Goal: Task Accomplishment & Management: Manage account settings

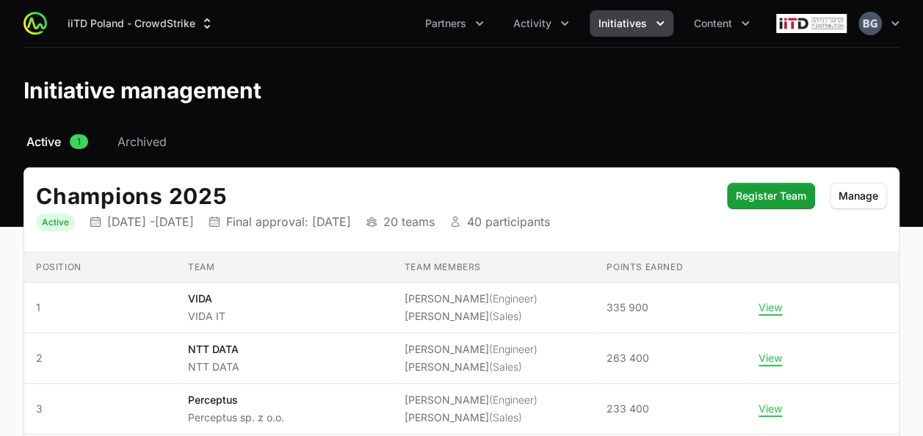
click at [28, 10] on div "iiTD Poland - CrowdStrike Partners Activity Initiatives Content" at bounding box center [391, 23] width 735 height 26
click at [104, 23] on button "iiTD Poland - CrowdStrike" at bounding box center [141, 23] width 165 height 26
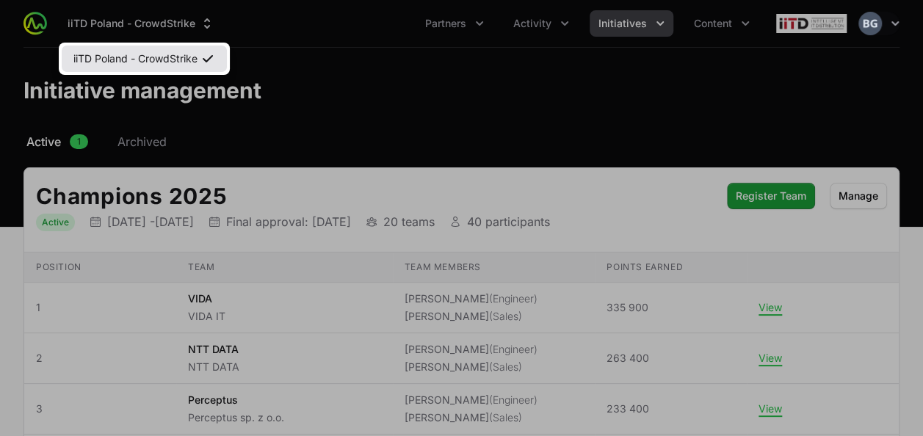
click at [127, 51] on link "iiTD Poland - CrowdStrike" at bounding box center [144, 59] width 165 height 26
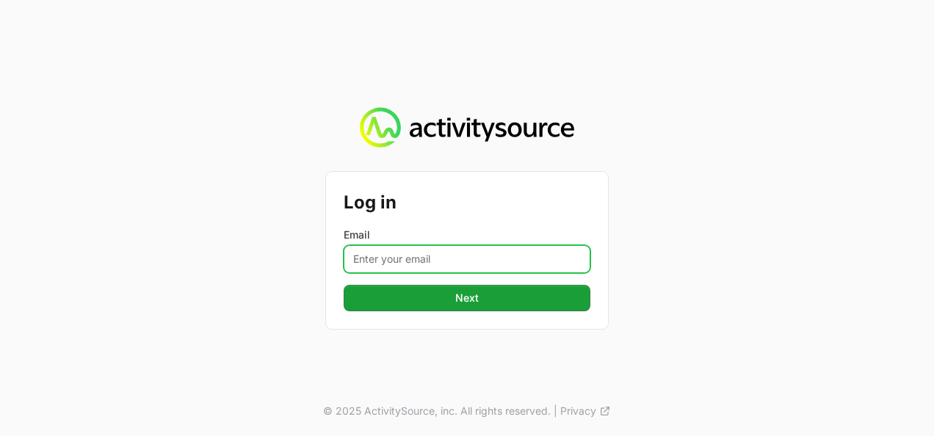
click at [421, 267] on input "Email" at bounding box center [467, 259] width 247 height 28
type input "[PERSON_NAME][EMAIL_ADDRESS][DOMAIN_NAME]"
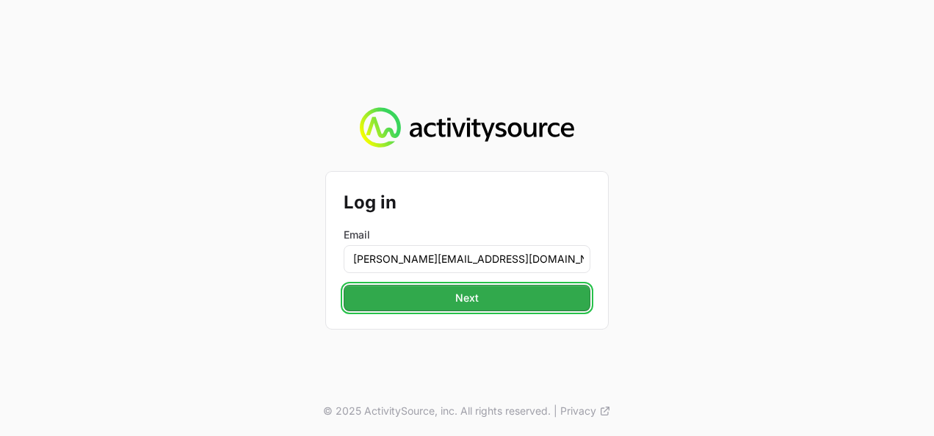
click at [454, 292] on span "Next" at bounding box center [467, 298] width 229 height 18
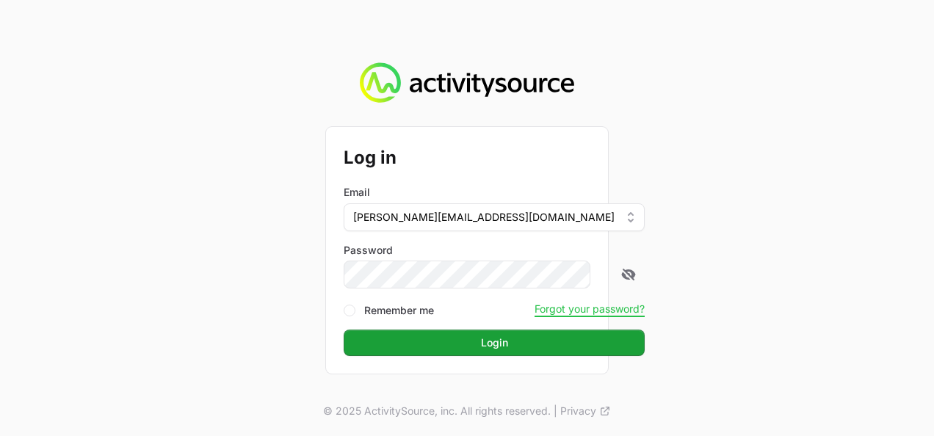
click at [344, 330] on button "Login Login" at bounding box center [494, 343] width 301 height 26
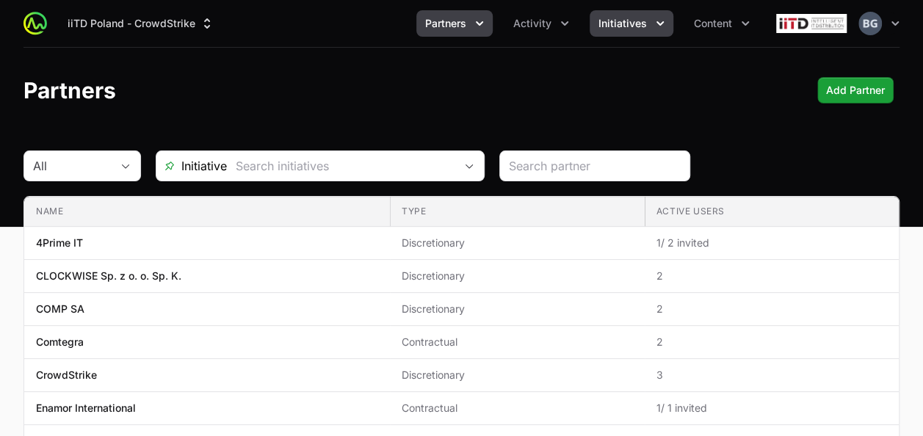
click at [611, 29] on span "Initiatives" at bounding box center [623, 23] width 48 height 15
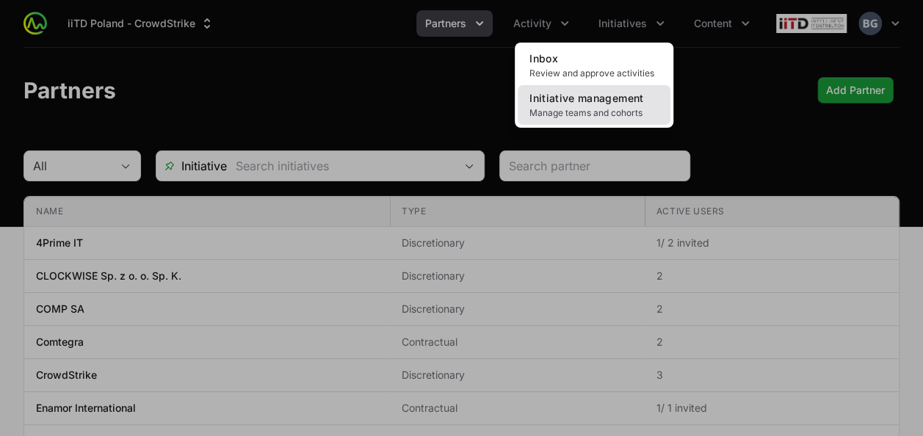
click at [588, 104] on link "Initiative management Manage teams and cohorts" at bounding box center [594, 105] width 153 height 40
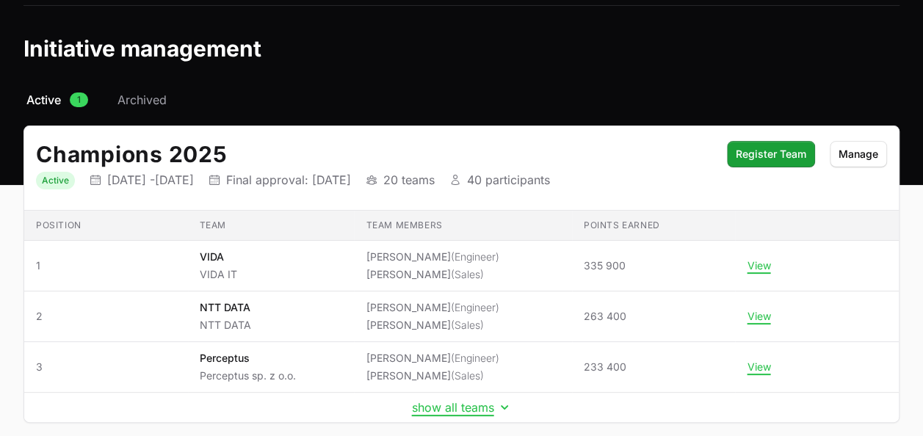
scroll to position [73, 0]
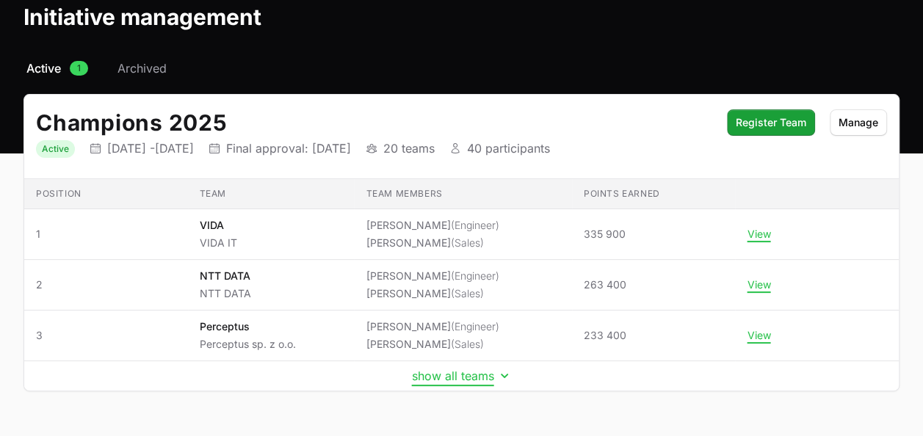
click at [488, 373] on button "show all teams" at bounding box center [462, 376] width 100 height 15
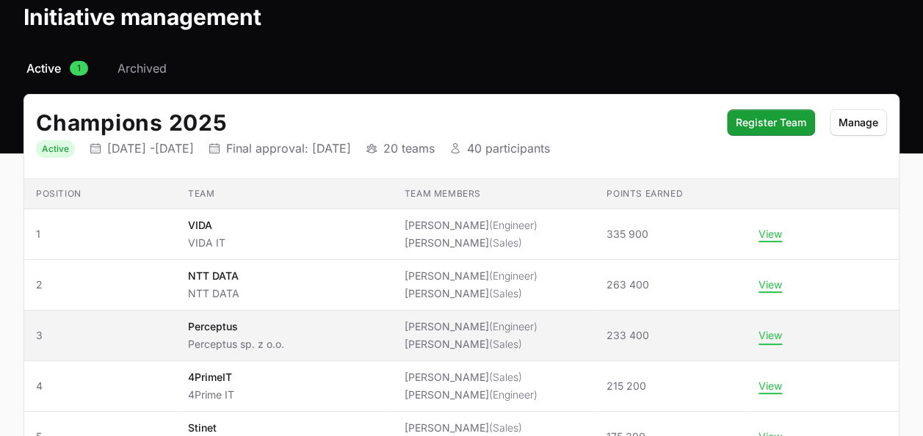
click at [782, 329] on button "View" at bounding box center [771, 335] width 24 height 13
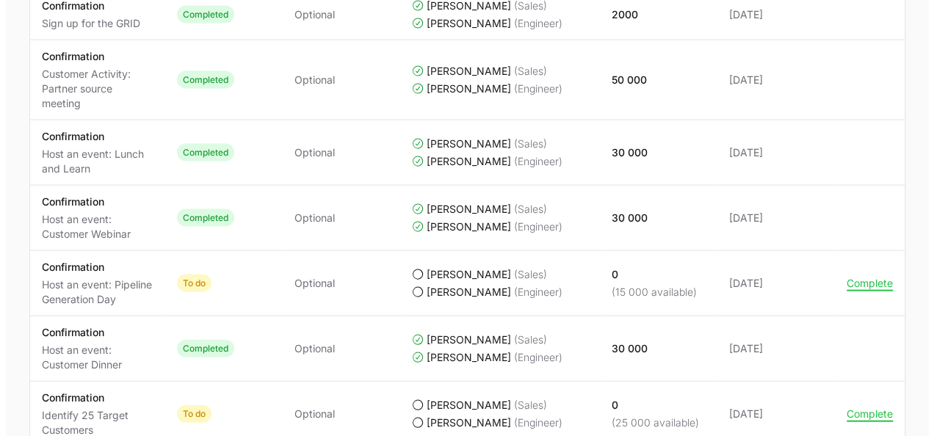
scroll to position [1469, 0]
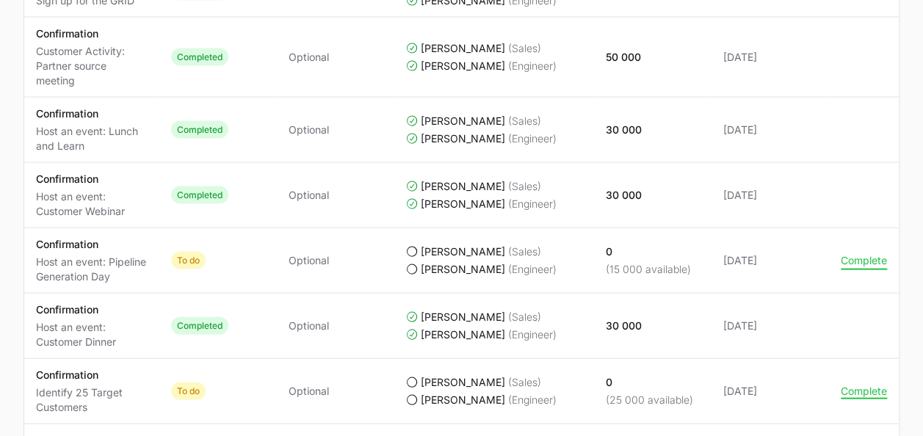
click at [875, 254] on button "Complete" at bounding box center [864, 260] width 46 height 13
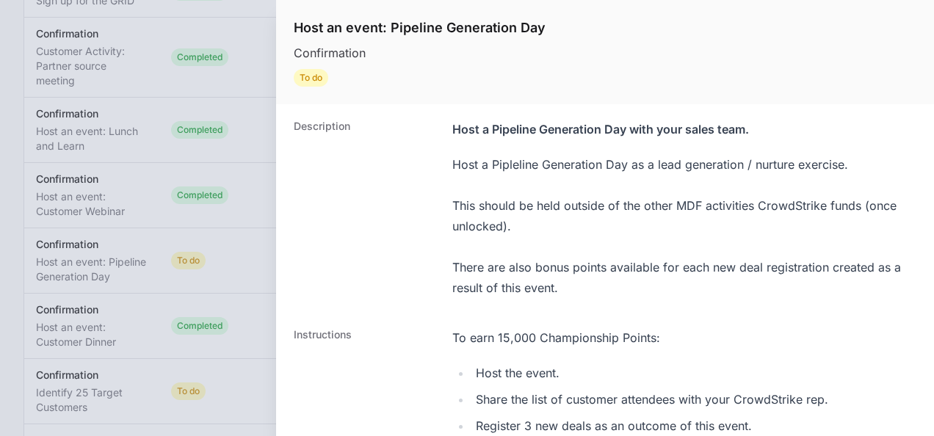
scroll to position [294, 0]
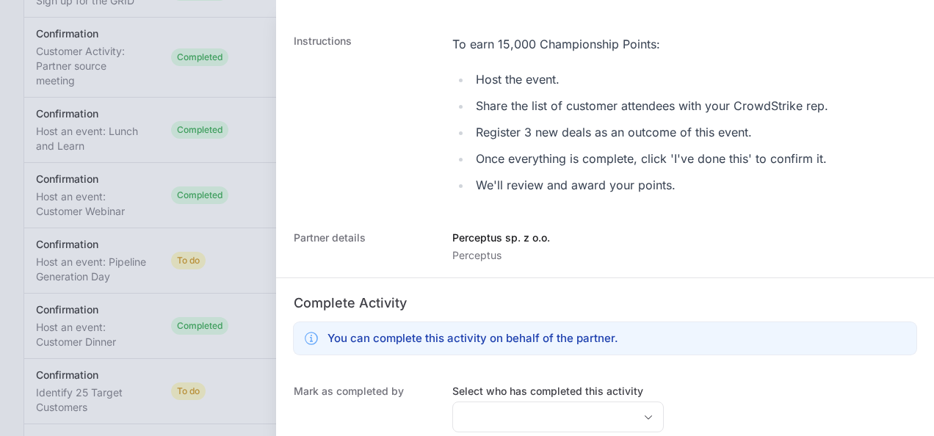
scroll to position [476, 0]
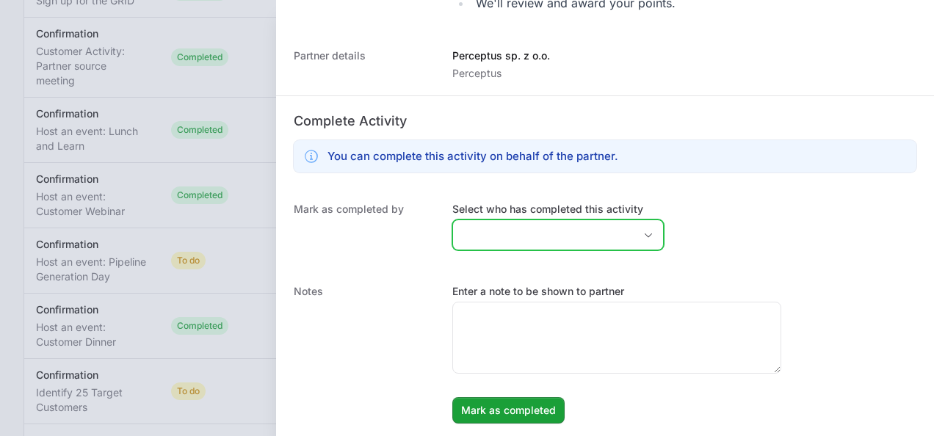
click at [541, 239] on input "Select who has completed this activity" at bounding box center [543, 234] width 181 height 29
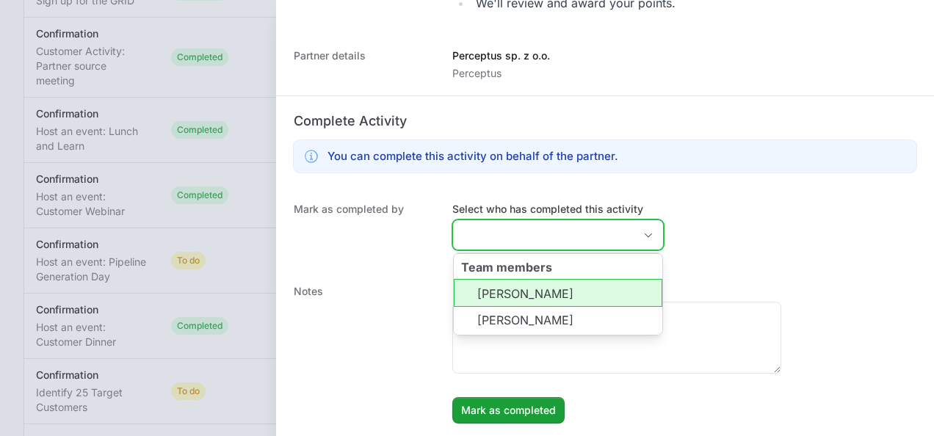
click at [539, 289] on li "[PERSON_NAME]" at bounding box center [558, 293] width 209 height 28
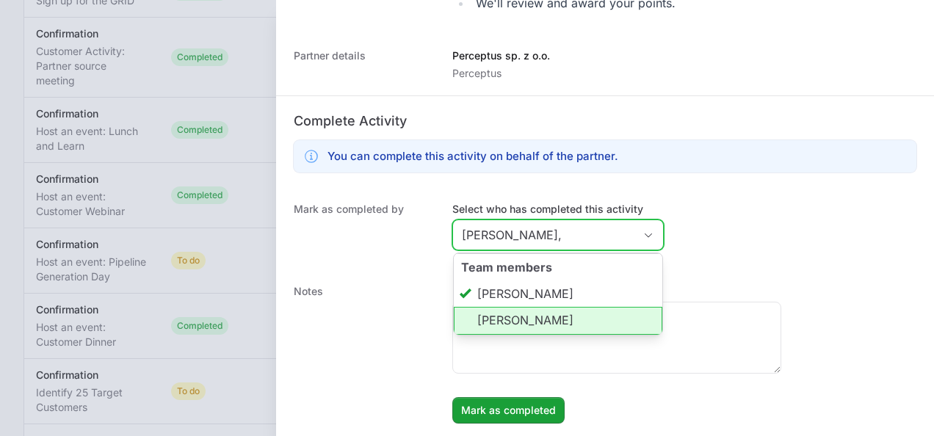
click at [535, 323] on li "[PERSON_NAME]" at bounding box center [558, 321] width 209 height 28
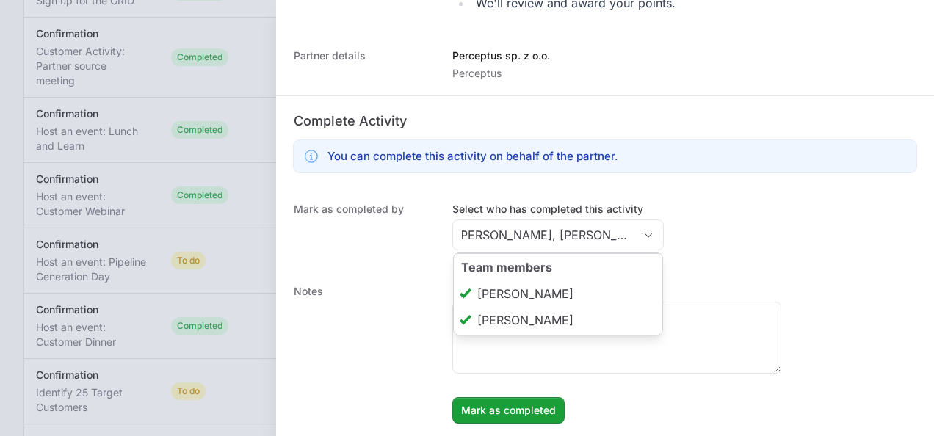
type input "[PERSON_NAME], [PERSON_NAME]"
click at [751, 392] on dd "Enter a note to be shown to partner [PERSON_NAME] as completed [PERSON_NAME] as…" at bounding box center [684, 354] width 464 height 140
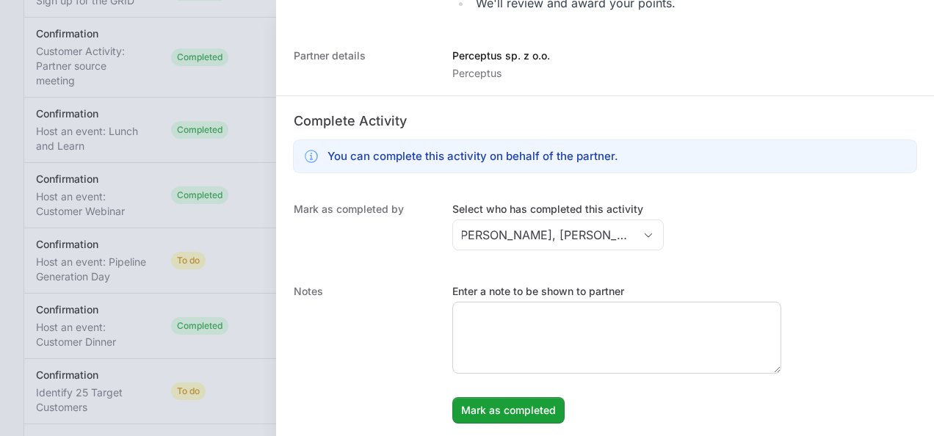
scroll to position [0, 0]
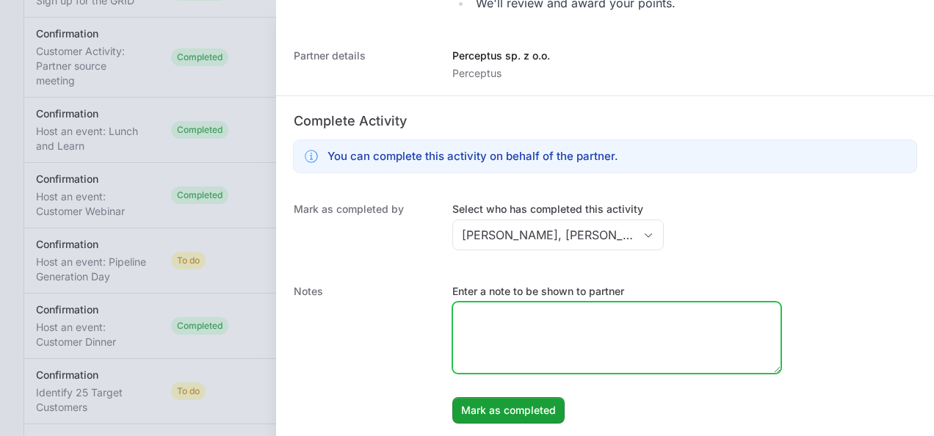
click at [713, 341] on textarea "Enter a note to be shown to partner" at bounding box center [617, 338] width 328 height 71
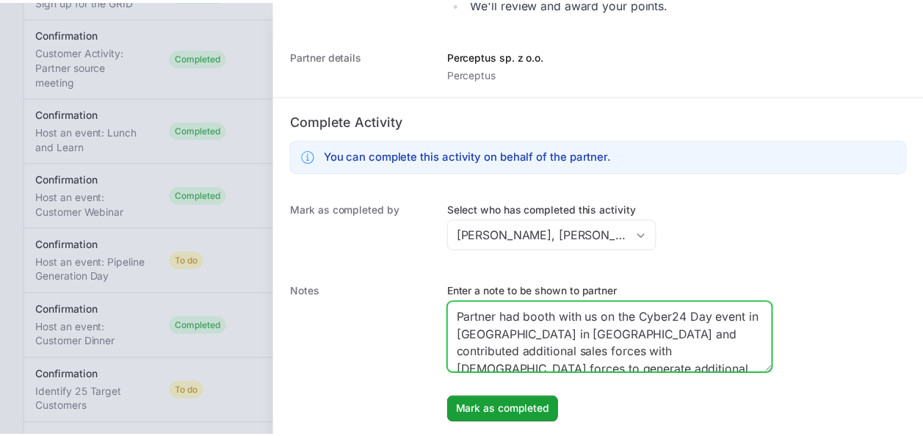
scroll to position [4, 0]
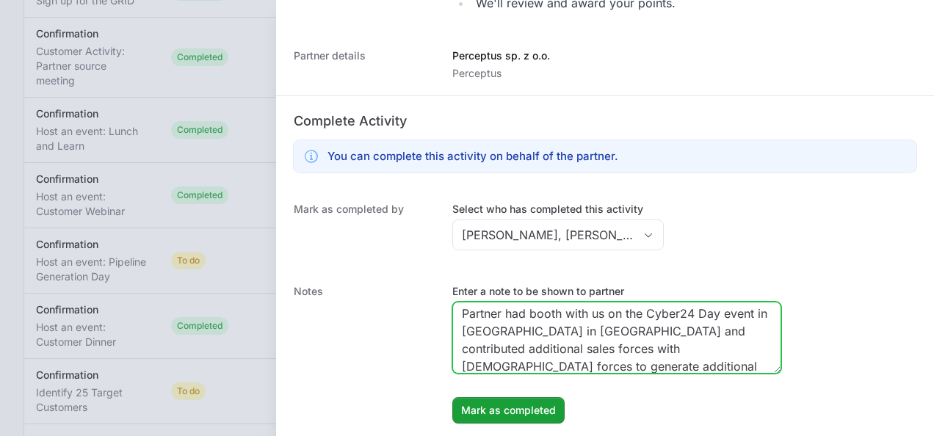
type textarea "Partner had booth with us on the Cyber24 Day event in [GEOGRAPHIC_DATA] in [GEO…"
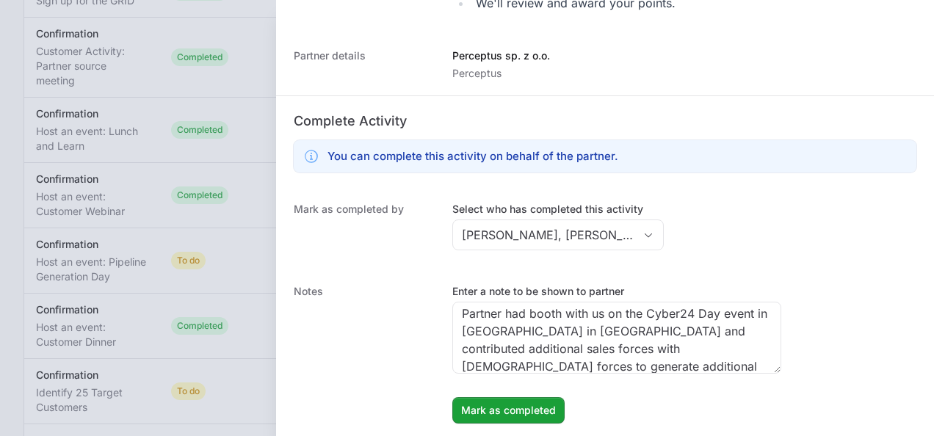
click at [494, 394] on dd "Enter a note to be shown to partner Partner had booth with us on the Cyber24 Da…" at bounding box center [684, 354] width 464 height 140
click at [494, 407] on span "Mark as completed" at bounding box center [508, 411] width 95 height 18
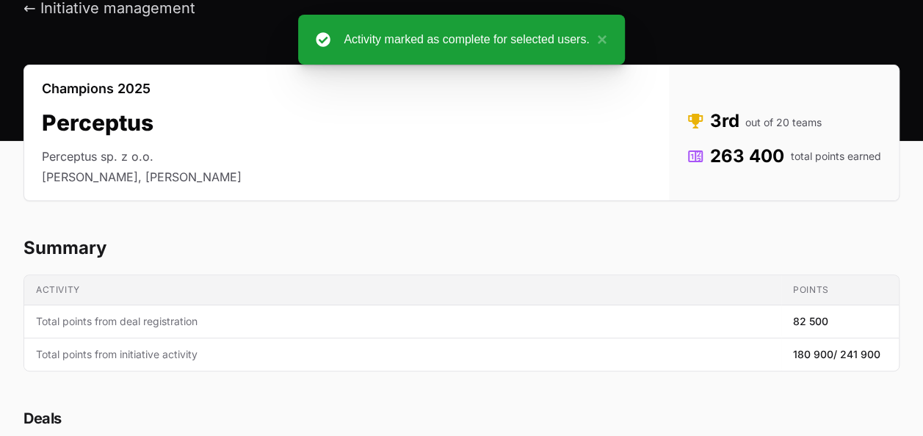
scroll to position [0, 0]
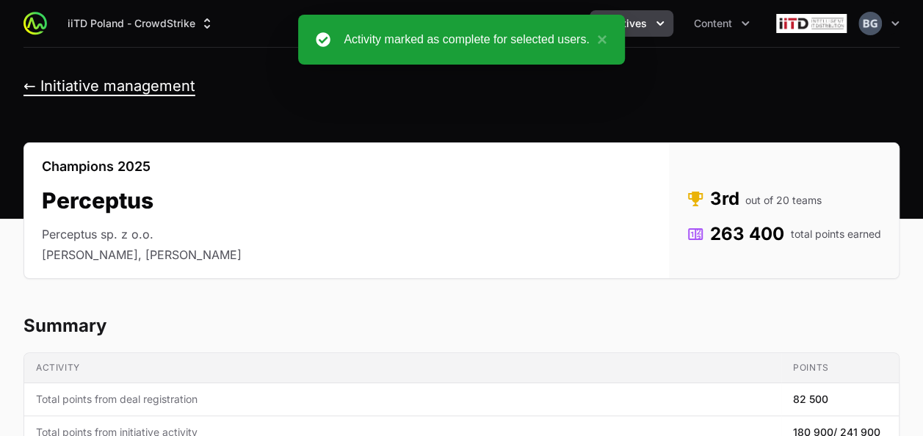
click at [123, 84] on button "← Initiative management" at bounding box center [110, 86] width 172 height 18
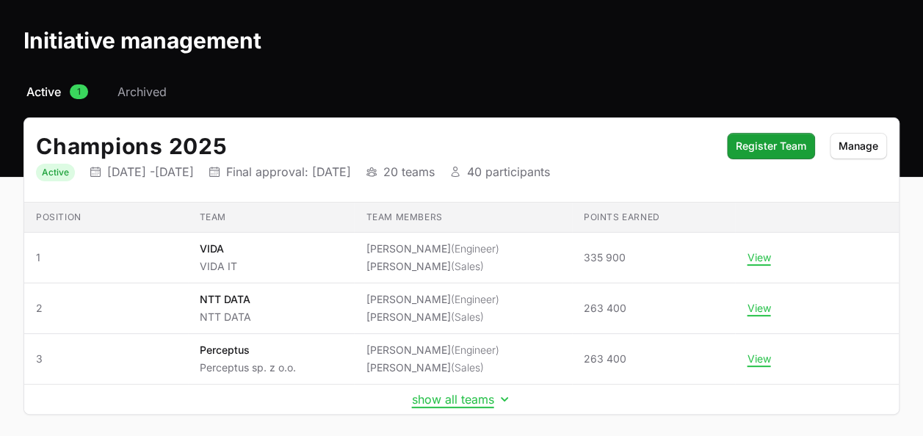
scroll to position [73, 0]
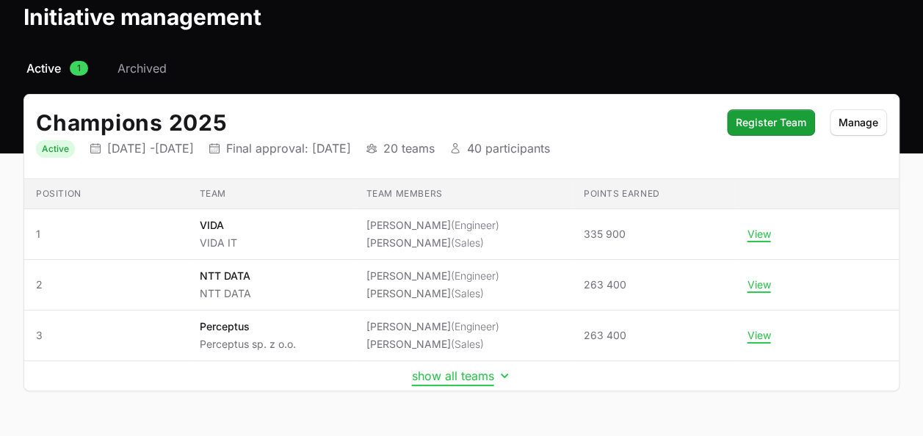
click at [464, 377] on button "show all teams" at bounding box center [462, 376] width 100 height 15
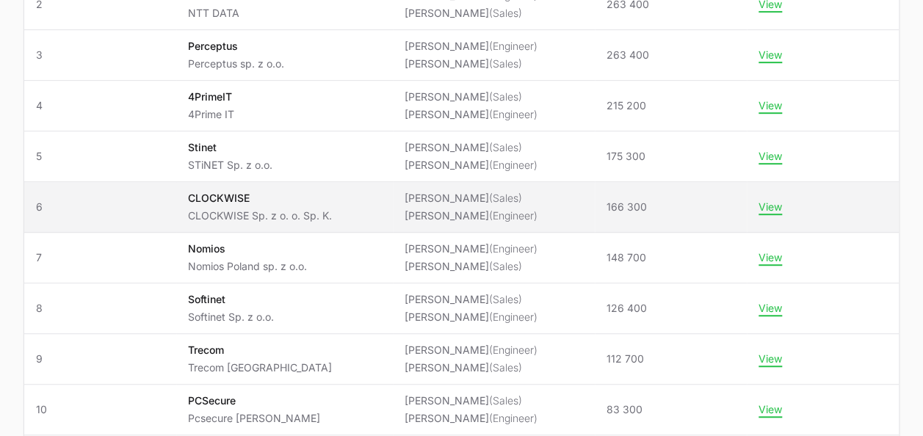
scroll to position [0, 0]
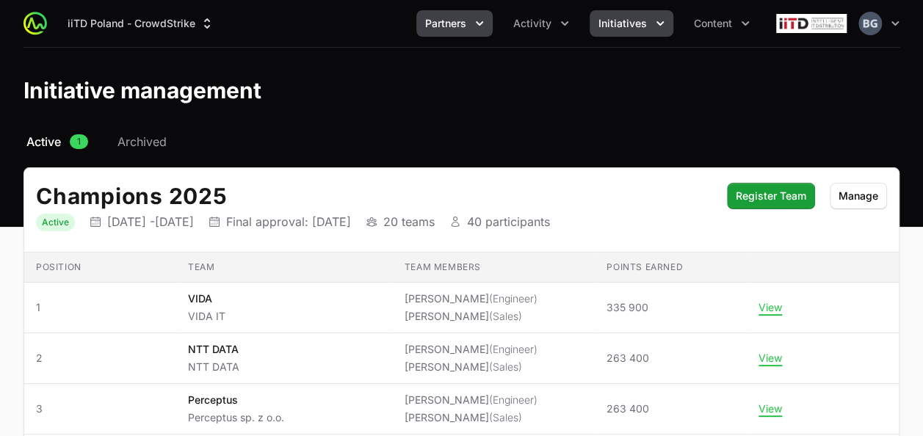
click at [465, 32] on button "Partners" at bounding box center [454, 23] width 76 height 26
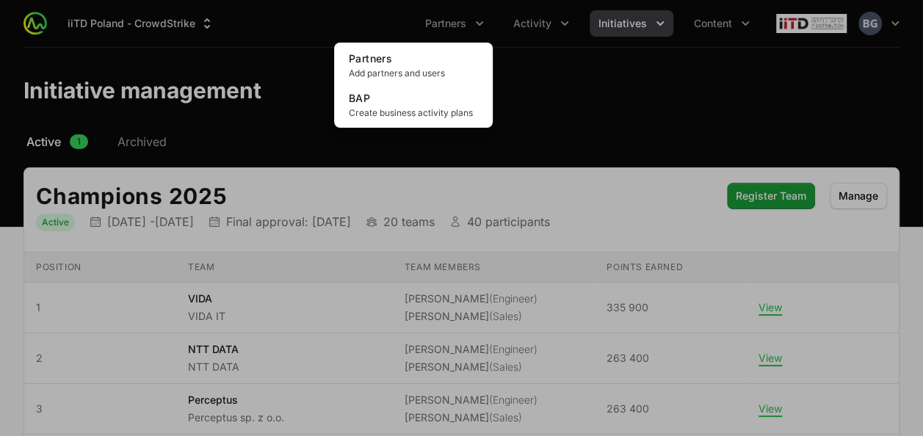
click at [543, 106] on div "Partners menu" at bounding box center [461, 218] width 923 height 436
